Goal: Share content

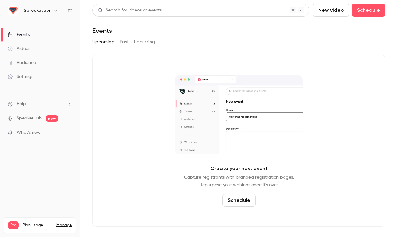
click at [52, 10] on button "button" at bounding box center [56, 11] width 8 height 8
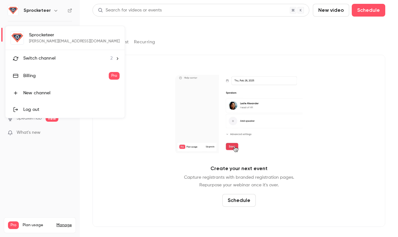
click at [34, 59] on span "Switch channel" at bounding box center [39, 58] width 32 height 7
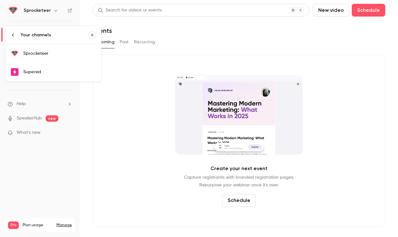
click at [33, 67] on link "Supered" at bounding box center [53, 72] width 96 height 18
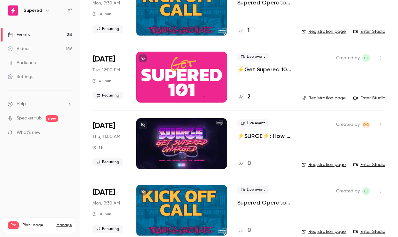
scroll to position [139, 0]
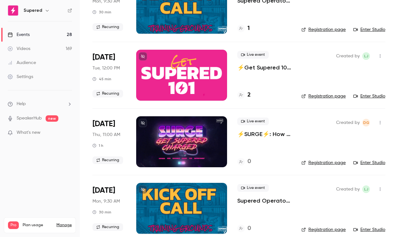
click at [250, 131] on p "⚡️SURGE⚡️: How to Launch a Partner Portal On Top of HubSpot w/Introw" at bounding box center [264, 134] width 54 height 8
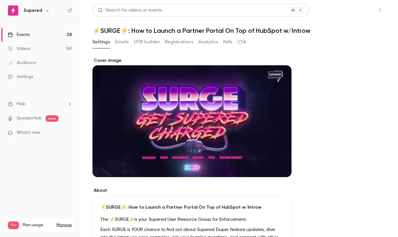
click at [354, 11] on button "Share" at bounding box center [356, 10] width 25 height 13
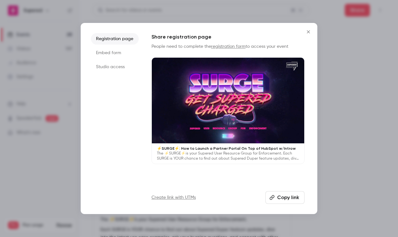
click at [282, 197] on button "Copy link" at bounding box center [284, 197] width 39 height 13
click at [308, 31] on icon "Close" at bounding box center [308, 31] width 8 height 5
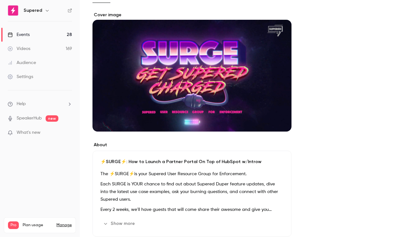
scroll to position [44, 0]
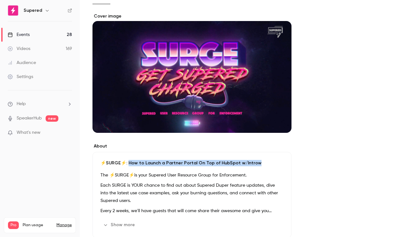
drag, startPoint x: 252, startPoint y: 163, endPoint x: 126, endPoint y: 165, distance: 125.2
click at [126, 165] on p "⚡️SURGE⚡️: How to Launch a Partner Portal On Top of HubSpot w/Introw" at bounding box center [191, 163] width 183 height 6
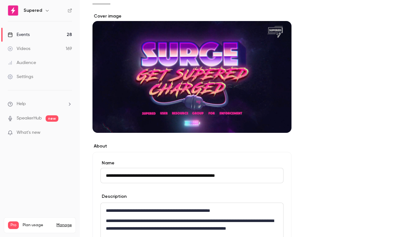
drag, startPoint x: 132, startPoint y: 175, endPoint x: 235, endPoint y: 177, distance: 103.2
click at [235, 177] on input "**********" at bounding box center [191, 175] width 183 height 15
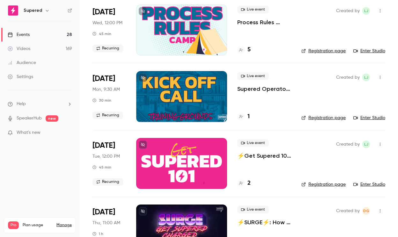
scroll to position [101, 0]
